Goal: Transaction & Acquisition: Subscribe to service/newsletter

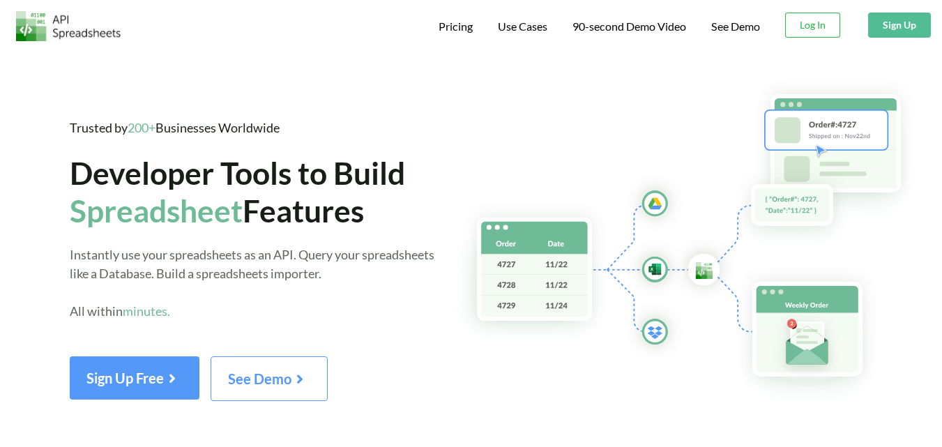
click at [882, 22] on button "Sign Up" at bounding box center [899, 25] width 63 height 25
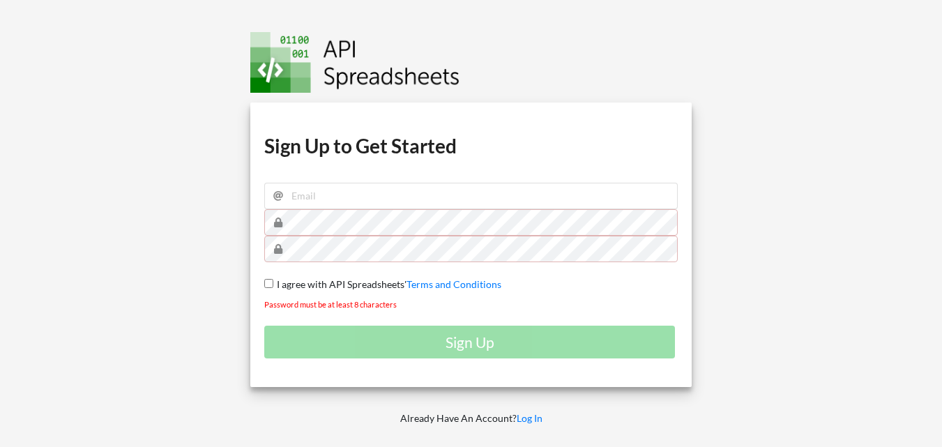
scroll to position [9, 0]
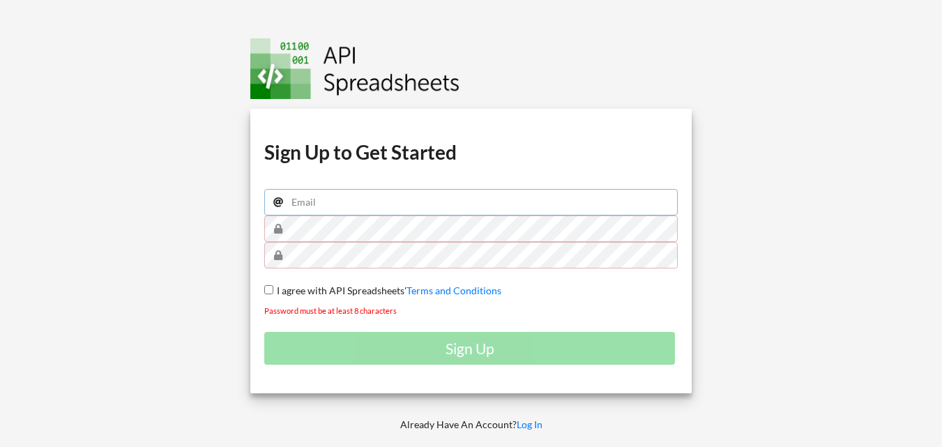
click at [380, 206] on input "email" at bounding box center [470, 202] width 413 height 26
type input "whatever.helps.you.sleep.rouge@gmail.com"
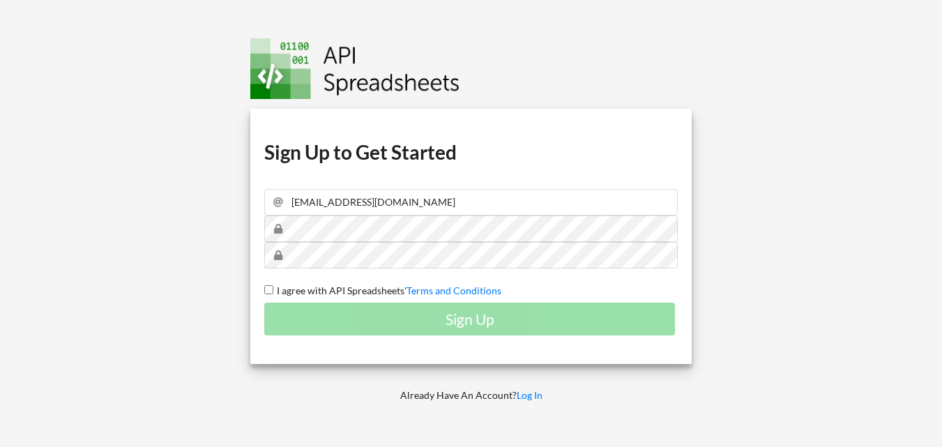
click at [271, 288] on input "I agree with API Spreadsheets' Terms and Conditions" at bounding box center [268, 289] width 9 height 9
checkbox input "true"
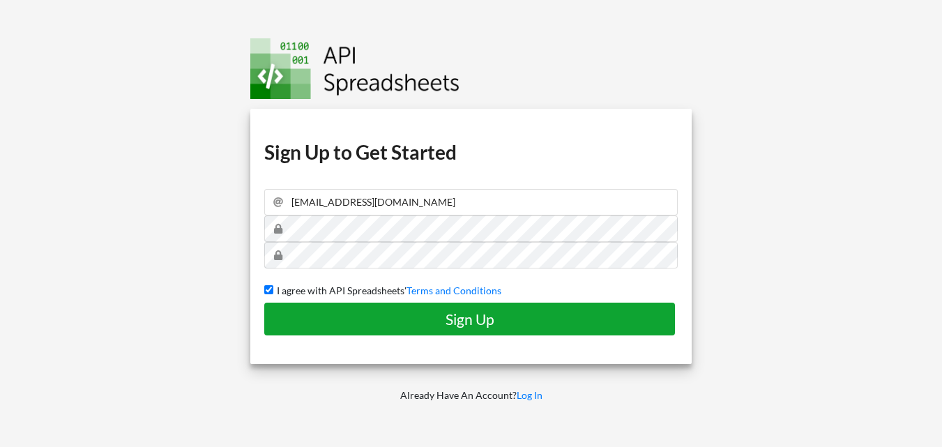
click at [355, 314] on h4 "Sign Up" at bounding box center [469, 318] width 381 height 17
checkbox input "false"
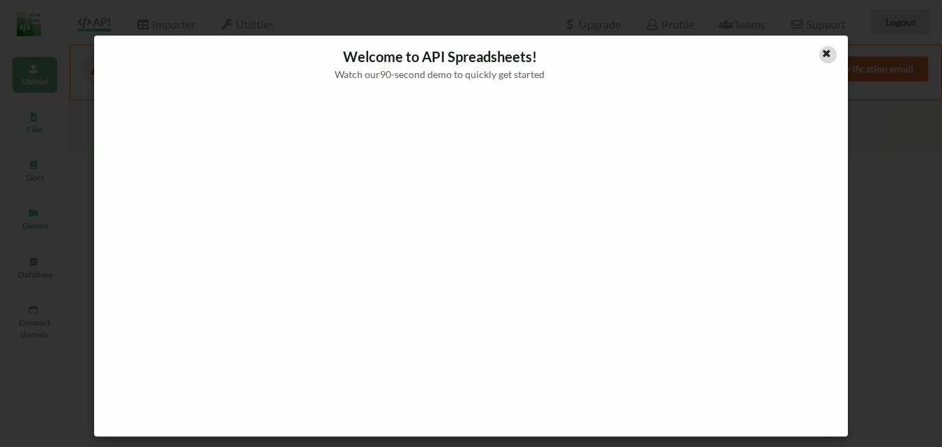
click at [827, 49] on icon at bounding box center [826, 52] width 12 height 10
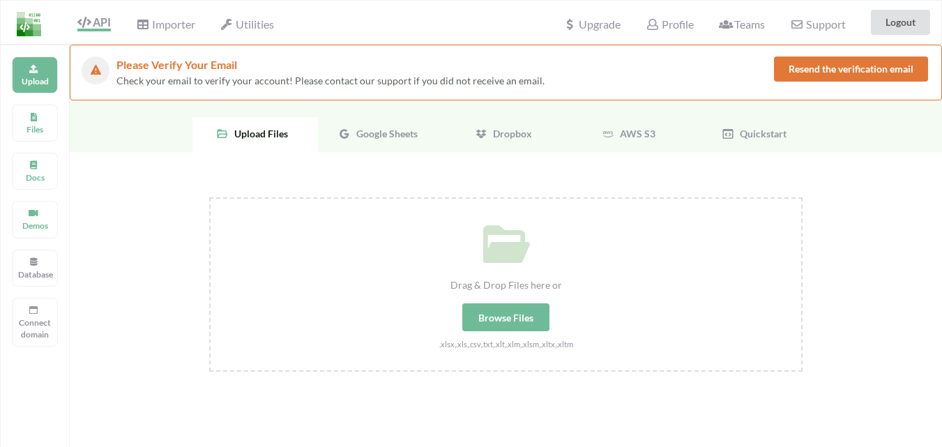
click at [387, 140] on div "Google Sheets" at bounding box center [380, 134] width 125 height 35
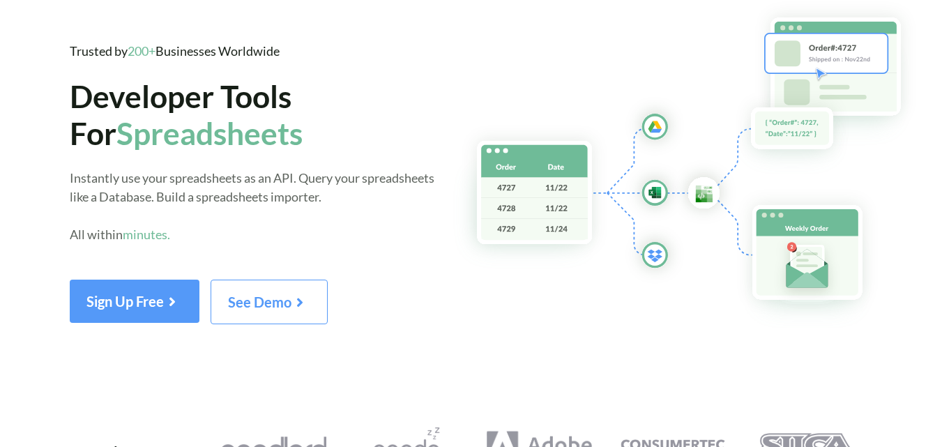
scroll to position [45, 0]
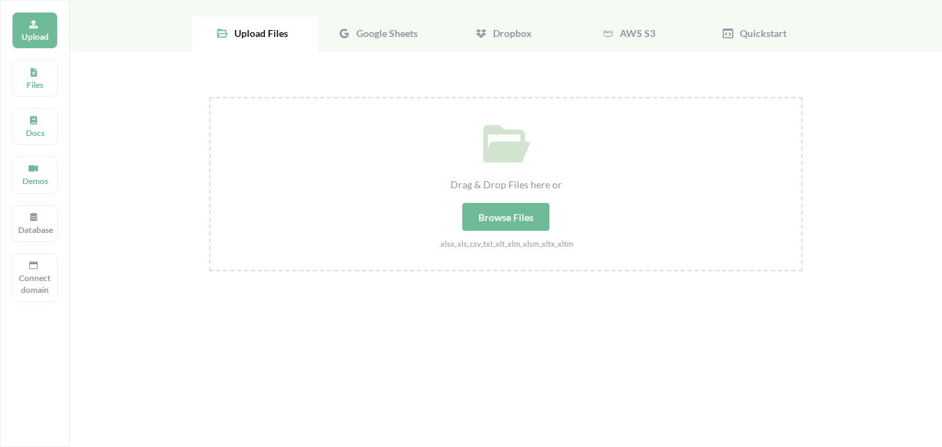
click at [360, 38] on span "Google Sheets" at bounding box center [384, 33] width 67 height 12
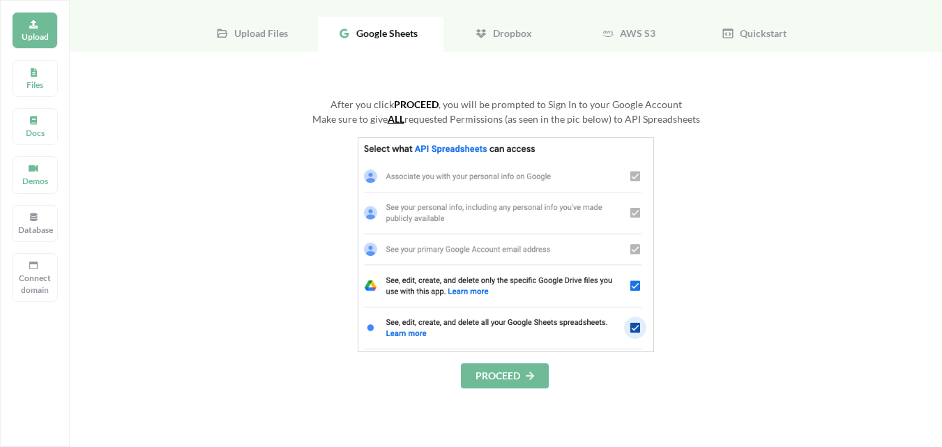
click at [528, 376] on icon at bounding box center [530, 375] width 12 height 8
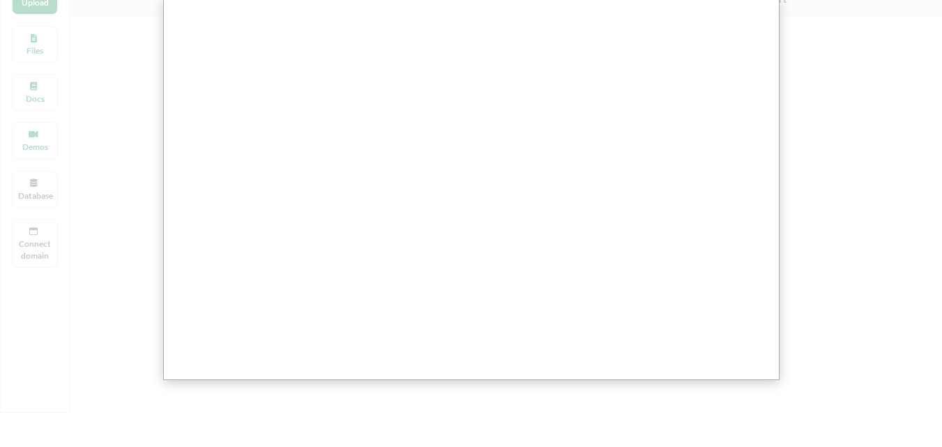
scroll to position [84, 0]
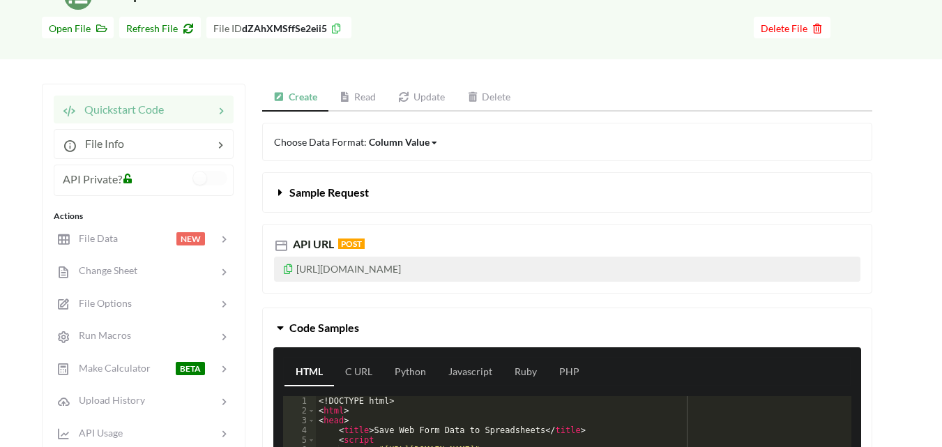
click at [289, 267] on icon at bounding box center [288, 267] width 12 height 10
click at [288, 266] on icon at bounding box center [288, 267] width 12 height 10
click at [289, 270] on icon at bounding box center [288, 267] width 12 height 10
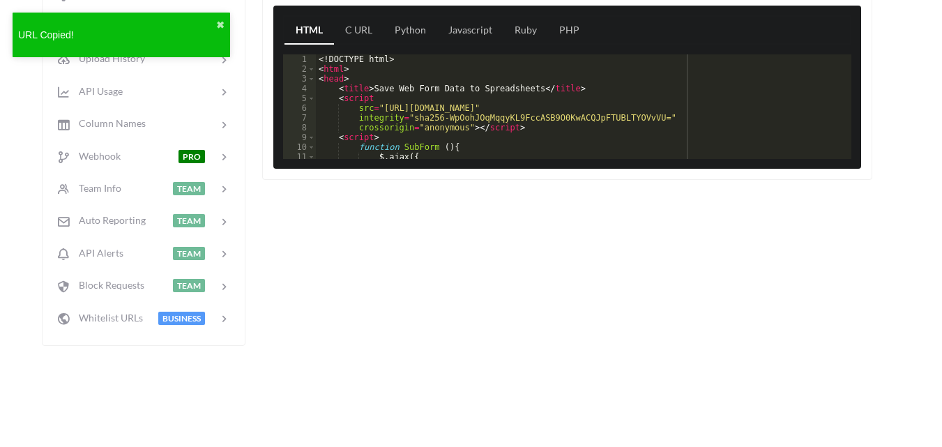
scroll to position [125, 0]
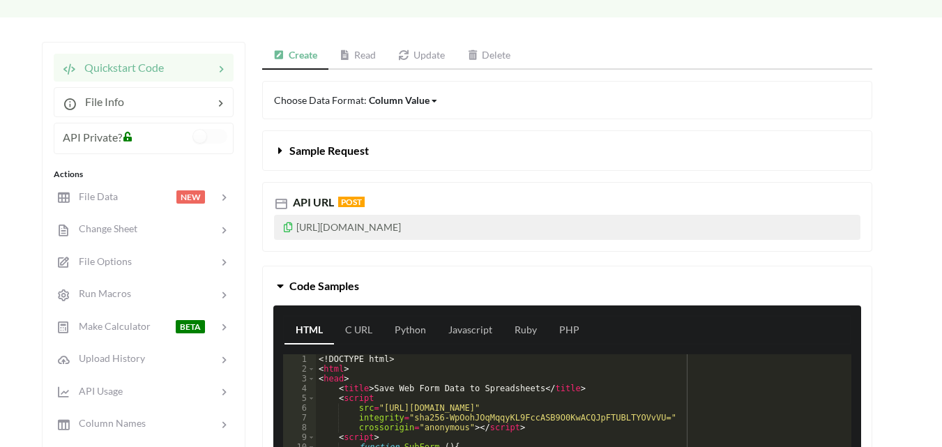
click at [289, 224] on icon at bounding box center [288, 225] width 12 height 10
